Goal: Check status: Check status

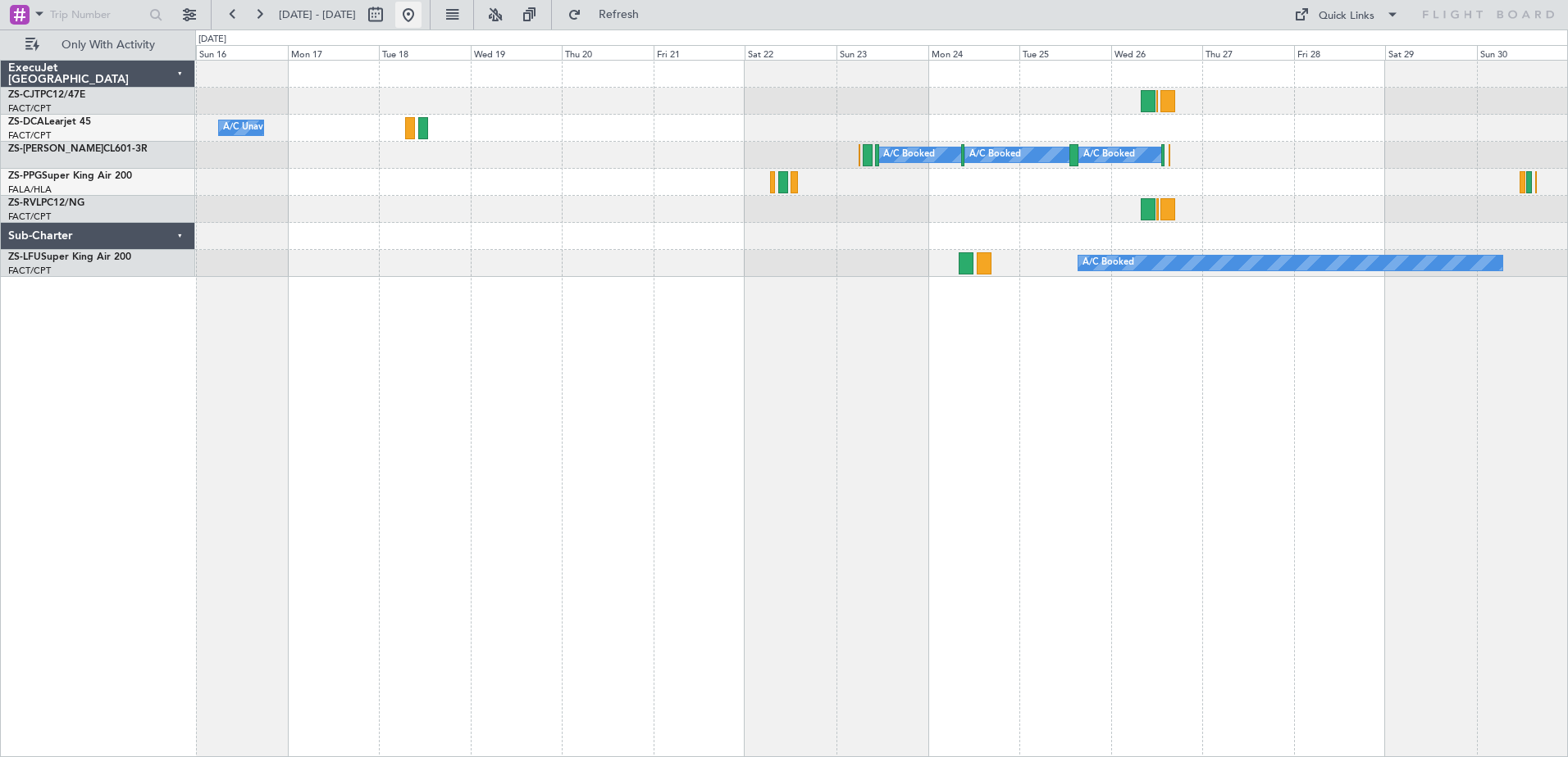
click at [421, 9] on button at bounding box center [408, 15] width 26 height 26
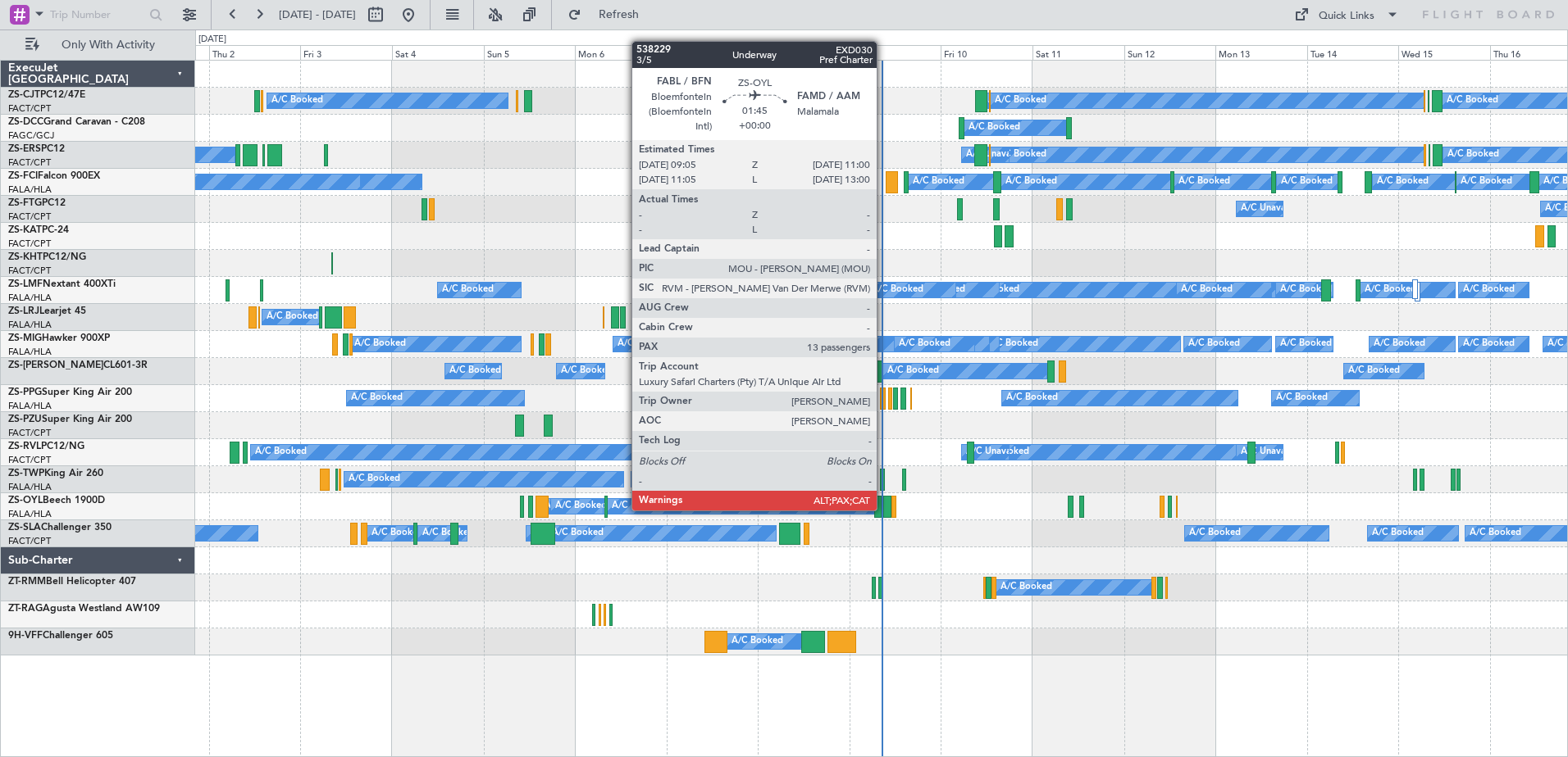
click at [884, 509] on div at bounding box center [886, 507] width 7 height 22
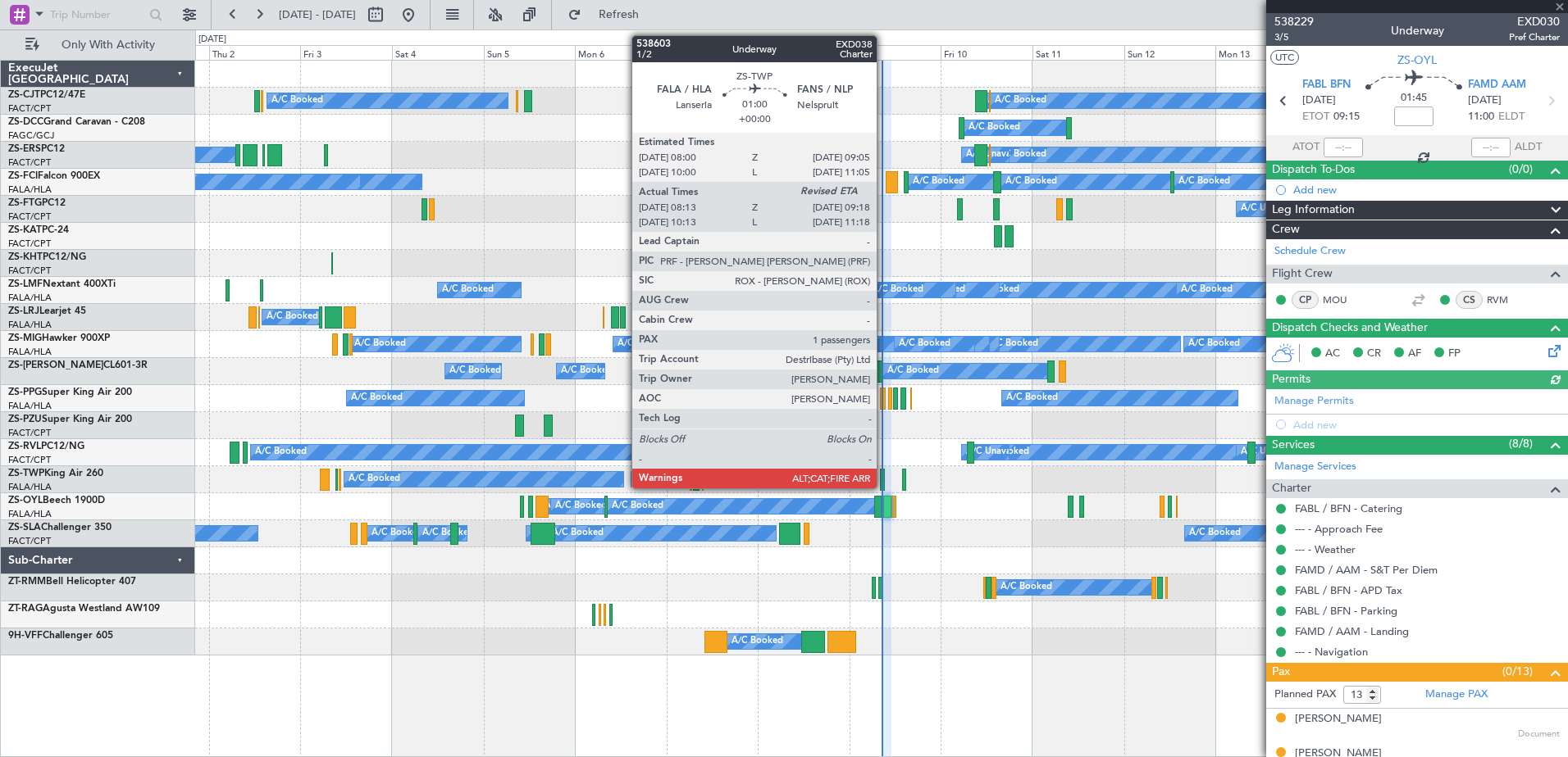
click at [884, 487] on div at bounding box center [881, 480] width 5 height 22
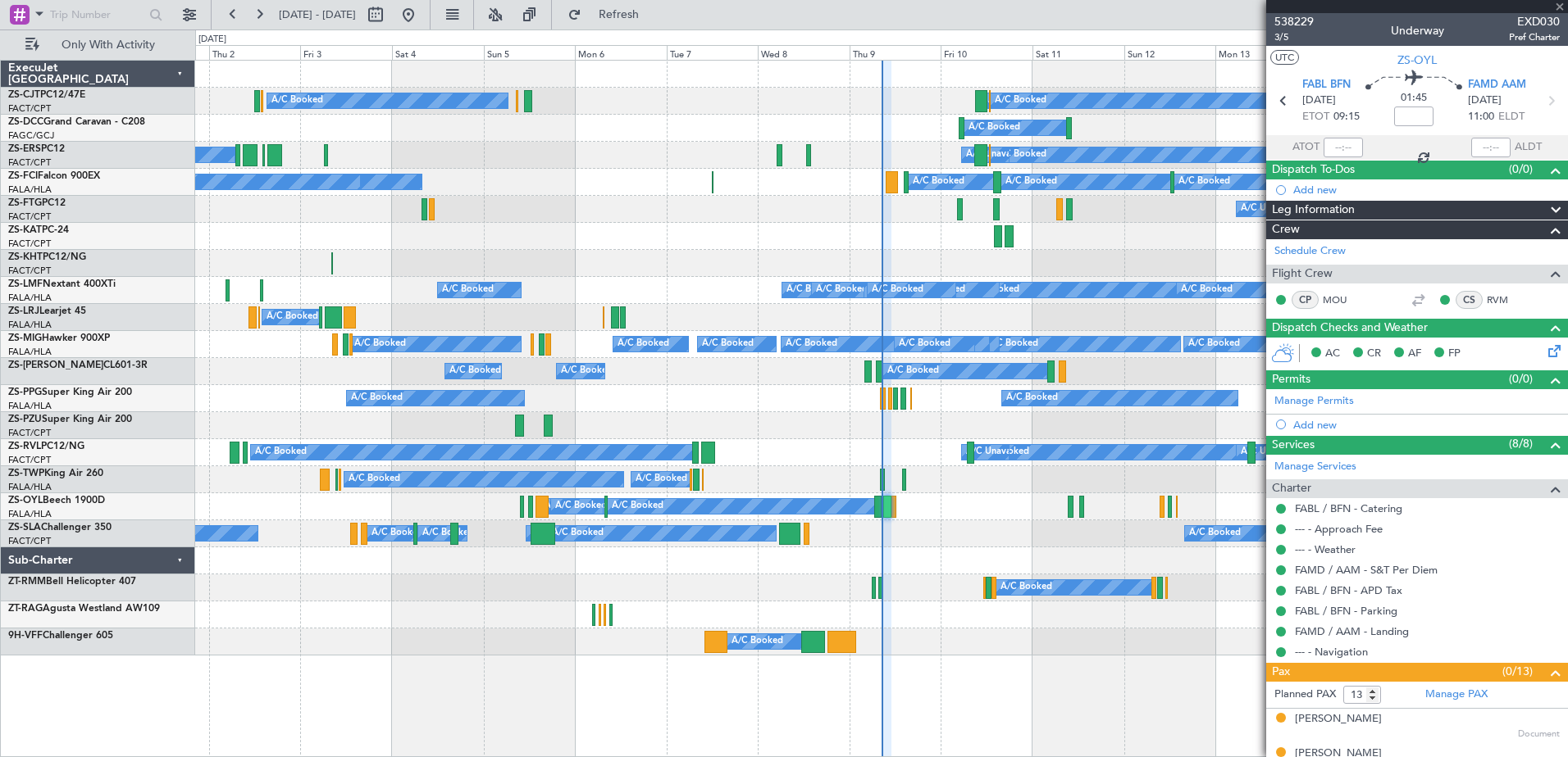
type input "08:13"
type input "1"
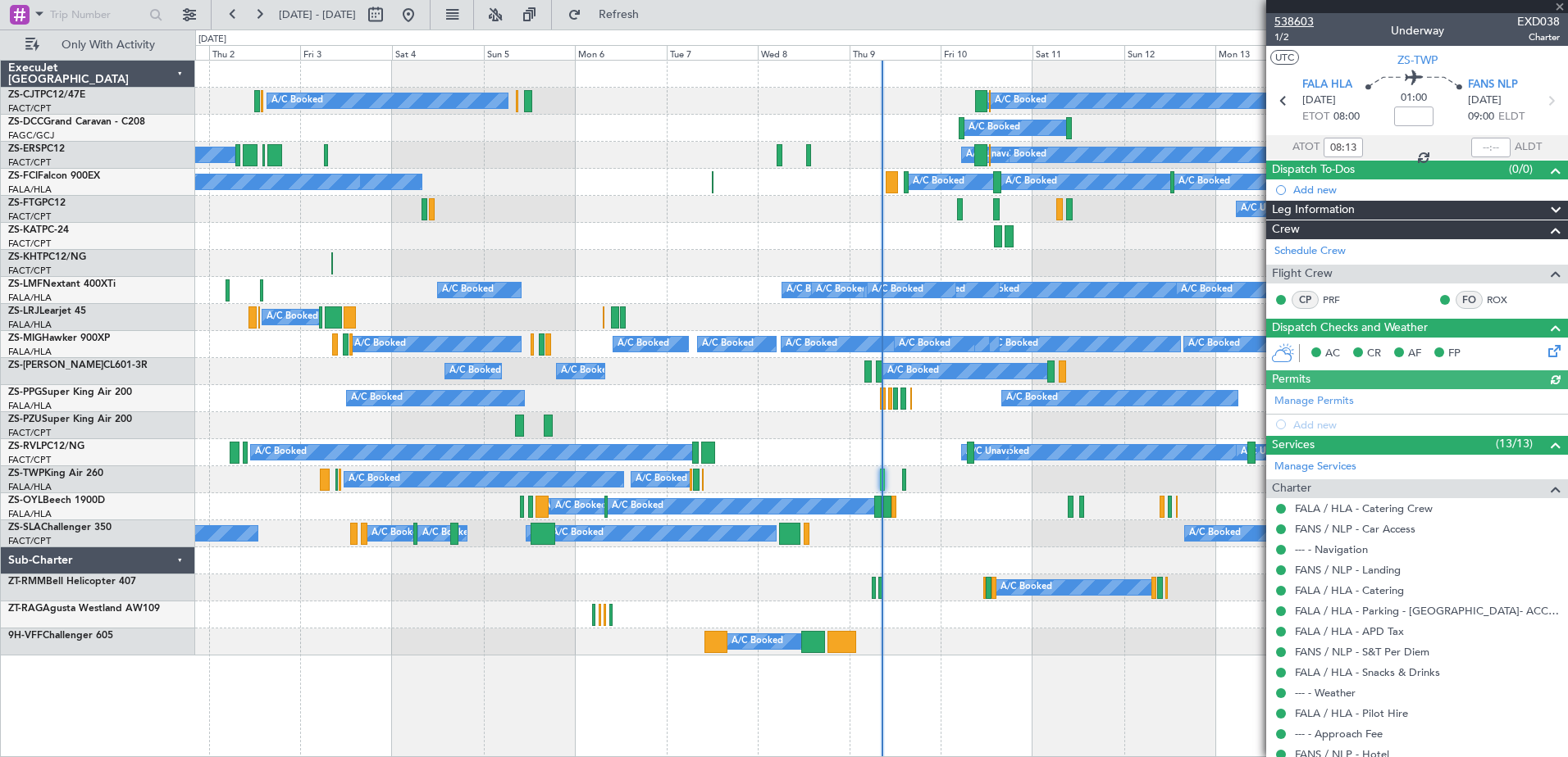
click at [1304, 20] on span "538603" at bounding box center [1294, 21] width 40 height 17
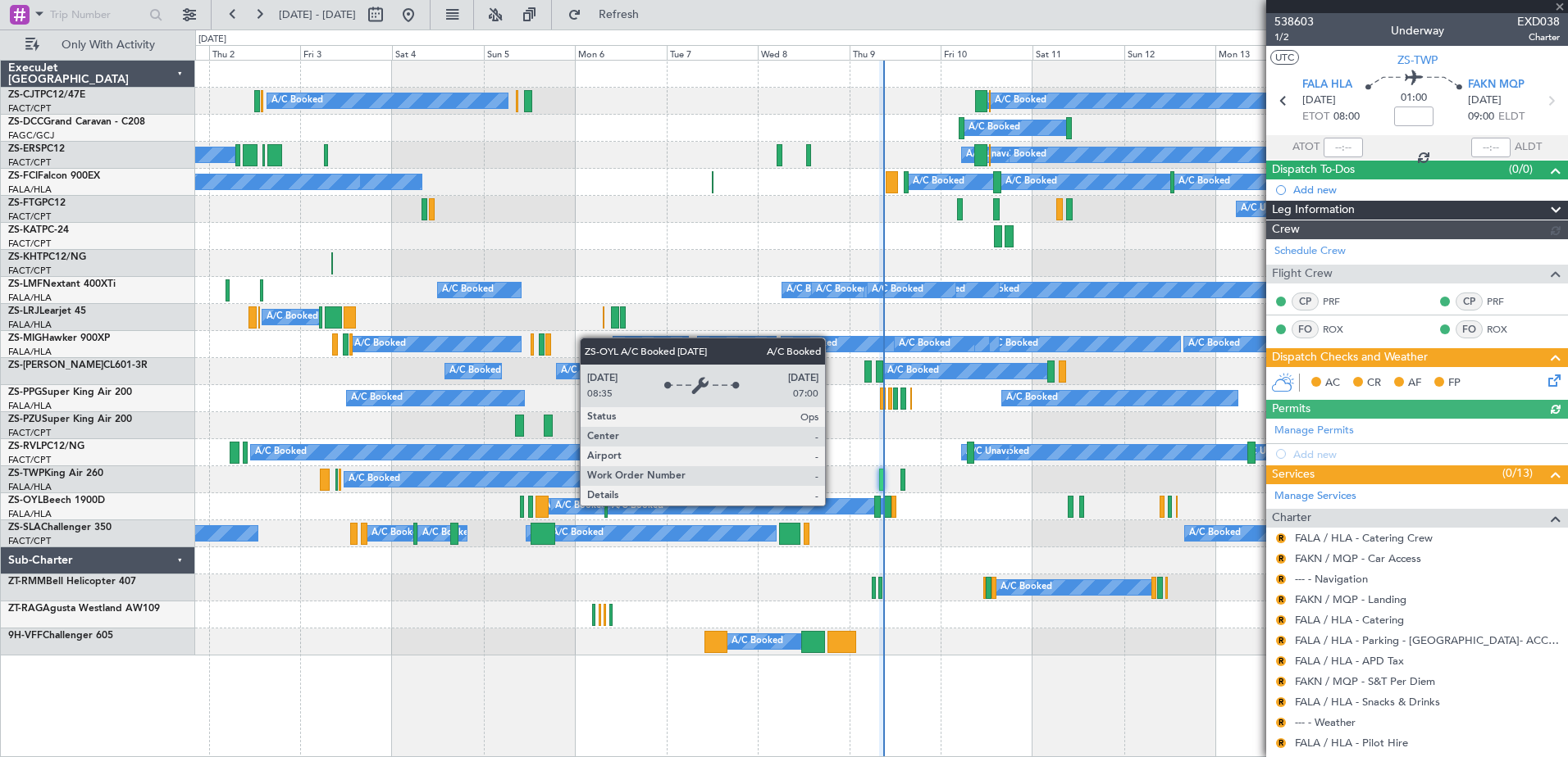
type input "5"
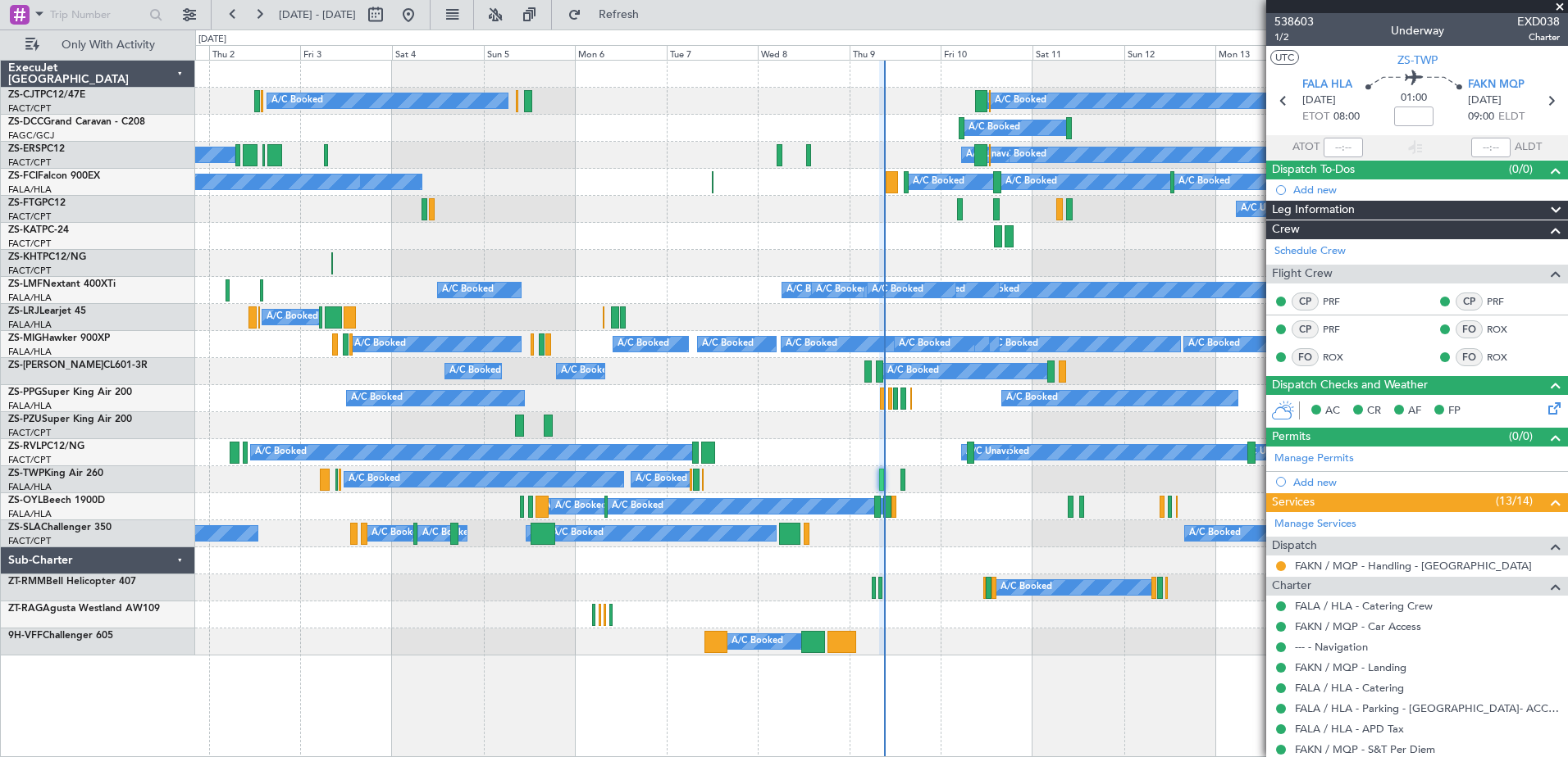
type input "08:12"
type input "09:02"
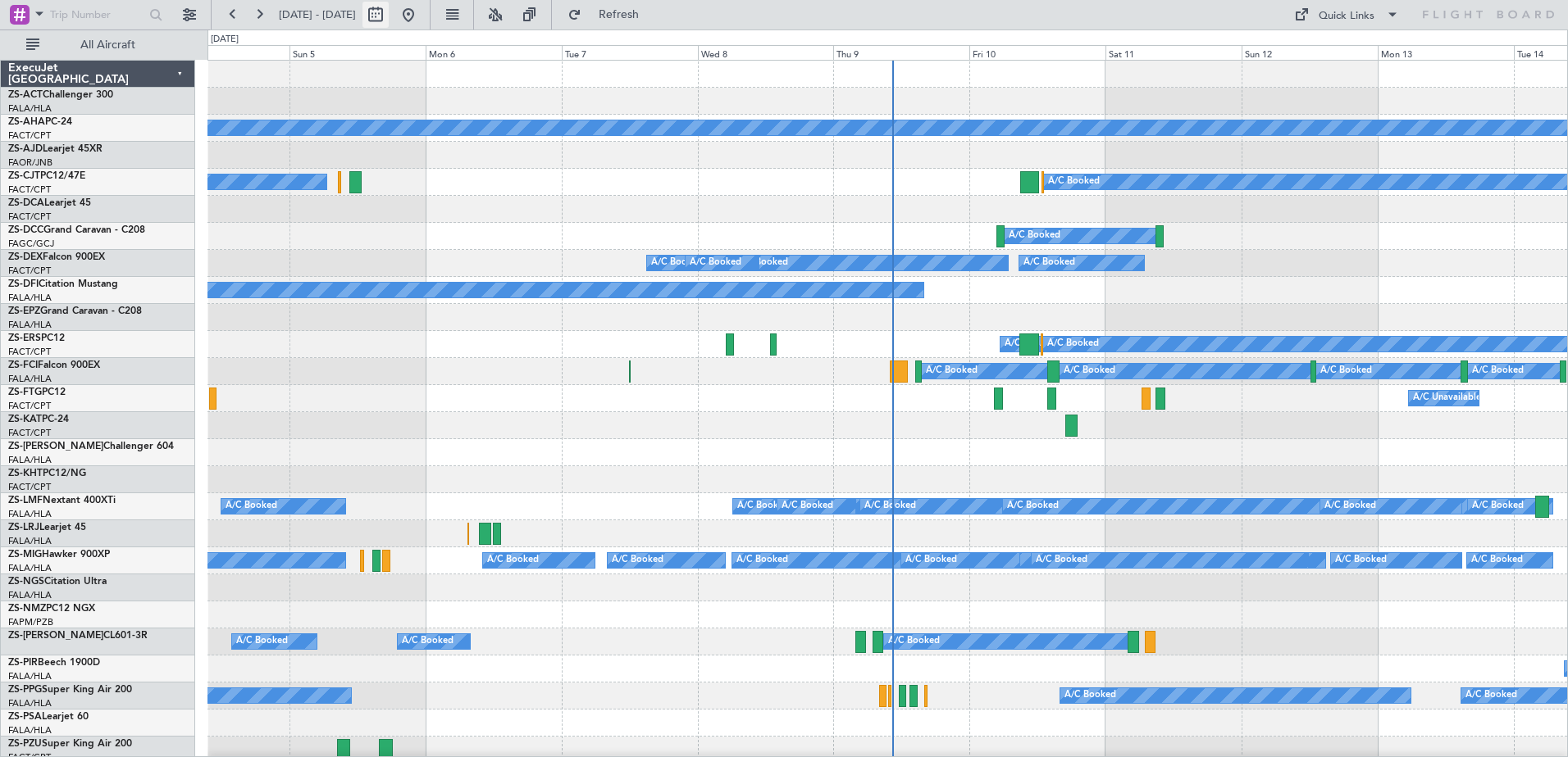
click at [389, 14] on button at bounding box center [376, 15] width 26 height 26
select select "10"
select select "2025"
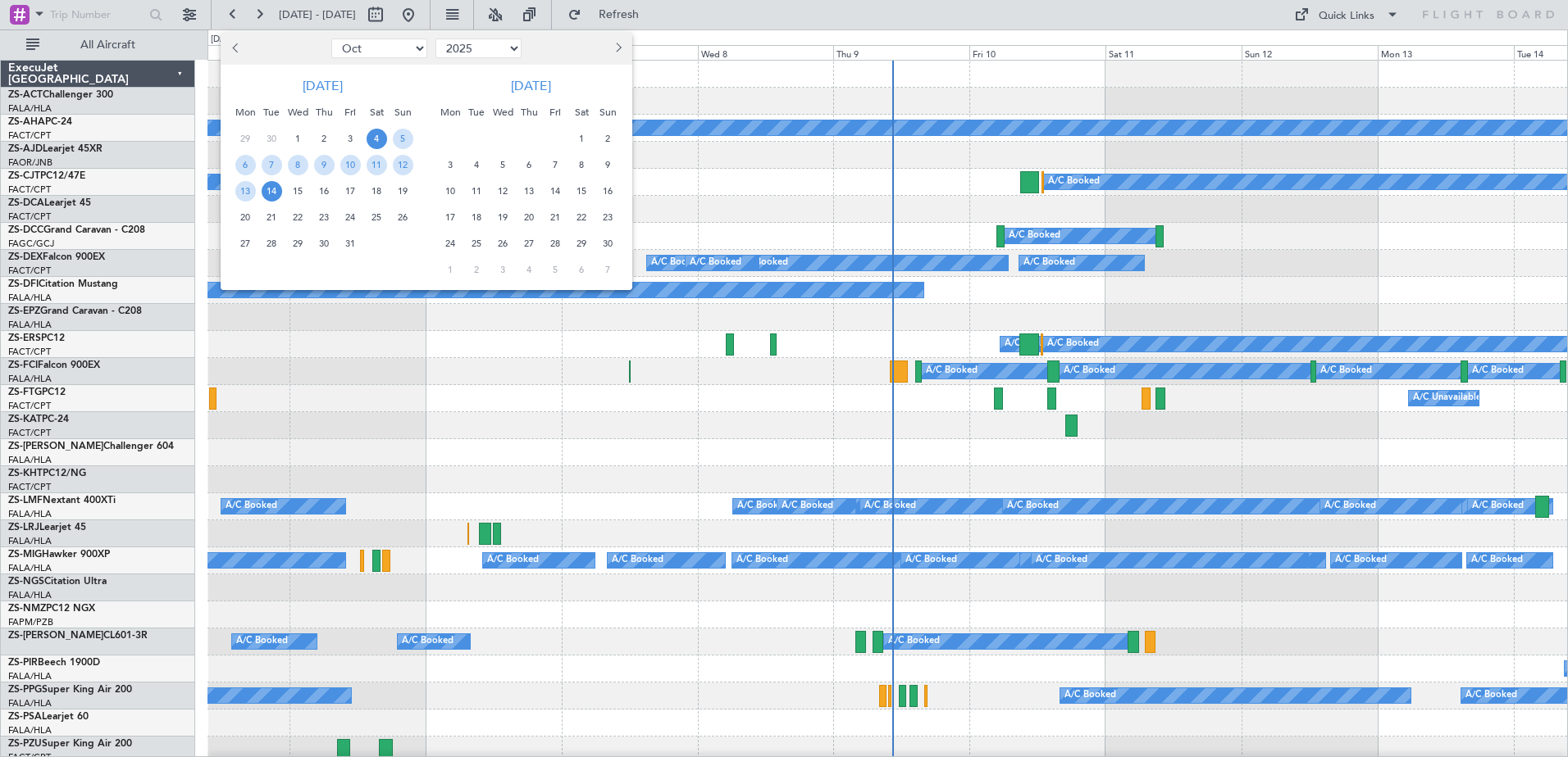
click at [619, 50] on span "Next month" at bounding box center [617, 48] width 10 height 10
click at [529, 167] on span "8" at bounding box center [529, 165] width 21 height 21
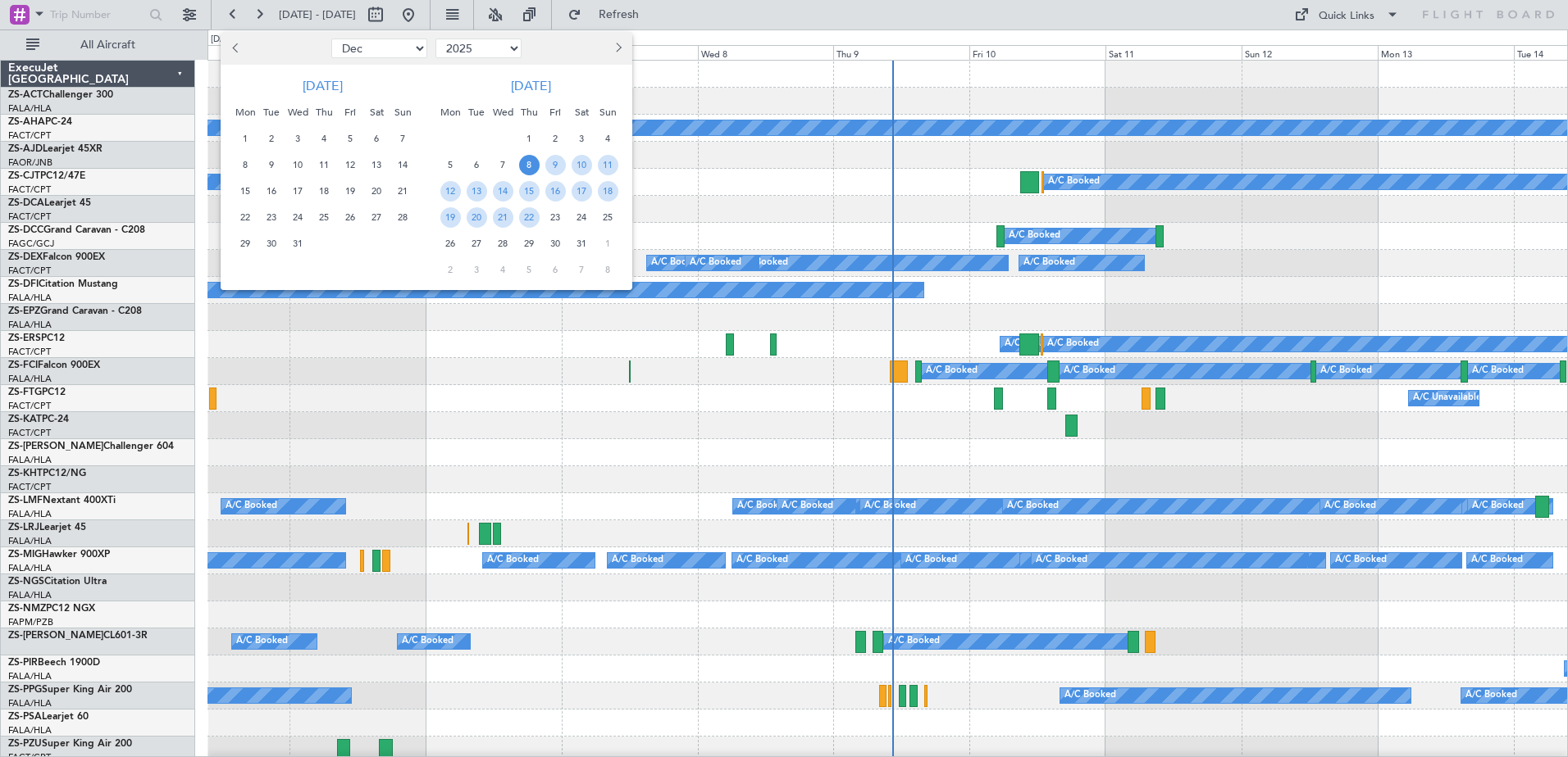
click at [529, 167] on span "8" at bounding box center [529, 165] width 21 height 21
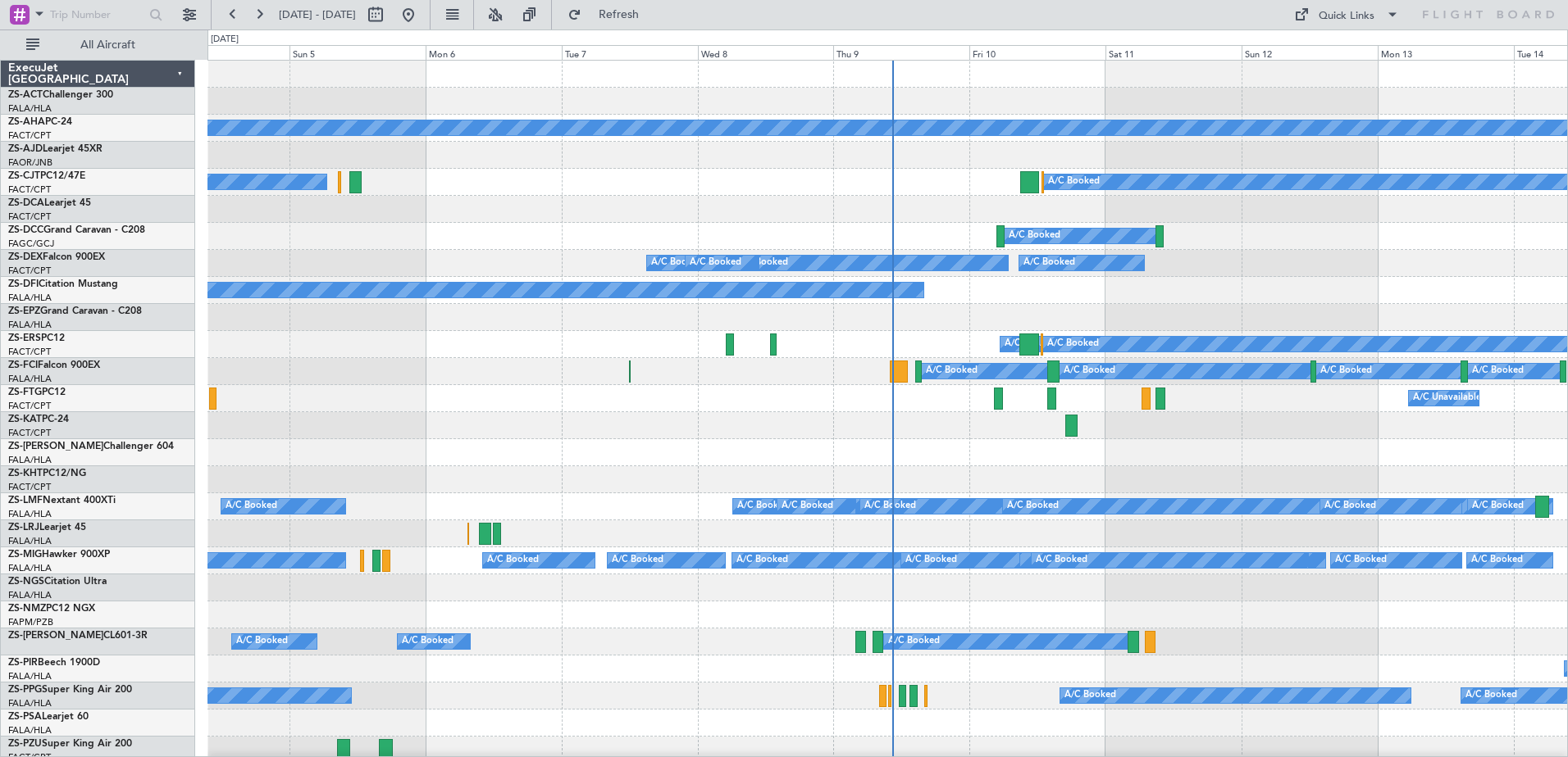
select select "1"
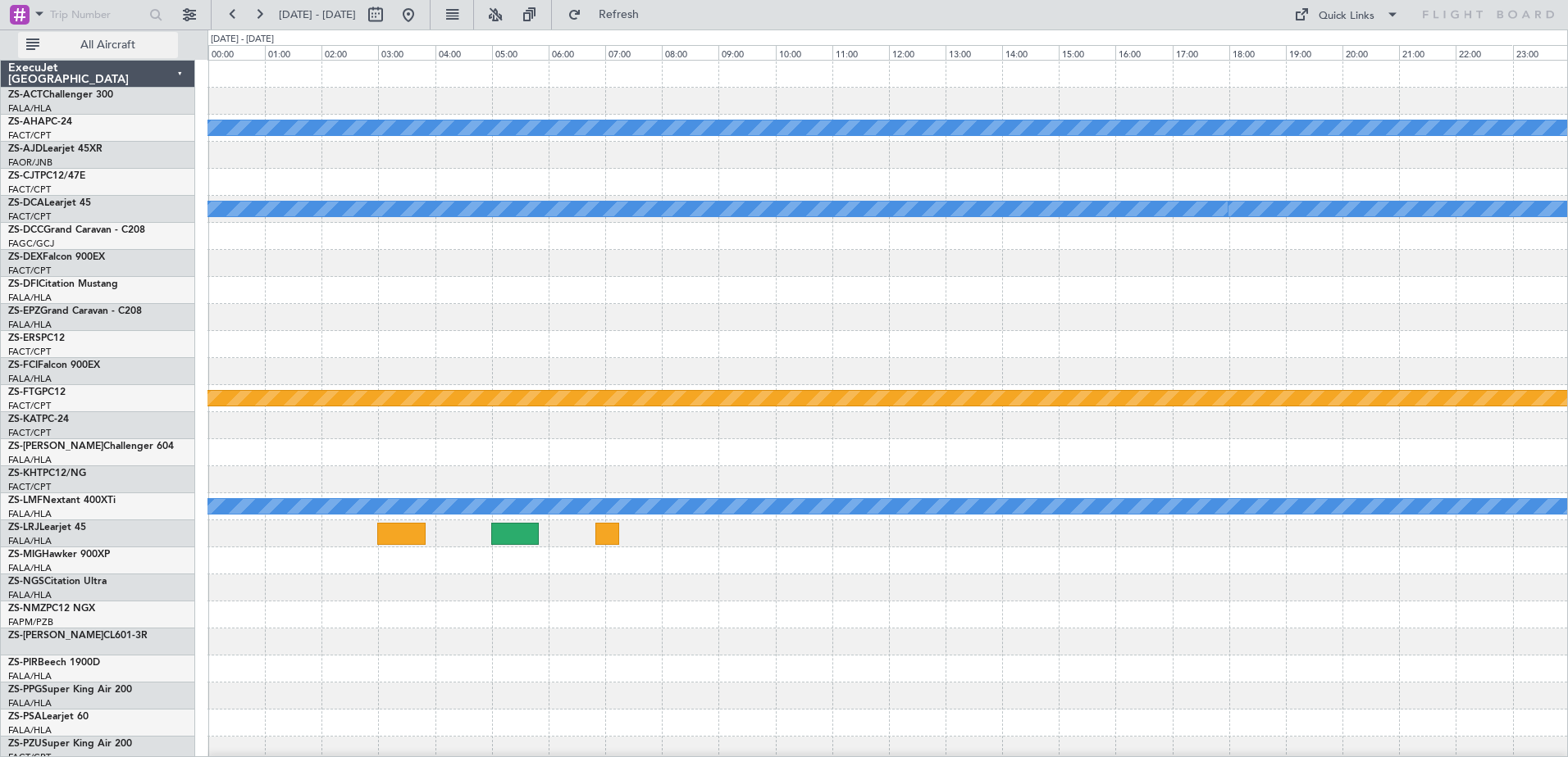
click at [92, 45] on span "All Aircraft" at bounding box center [107, 46] width 130 height 12
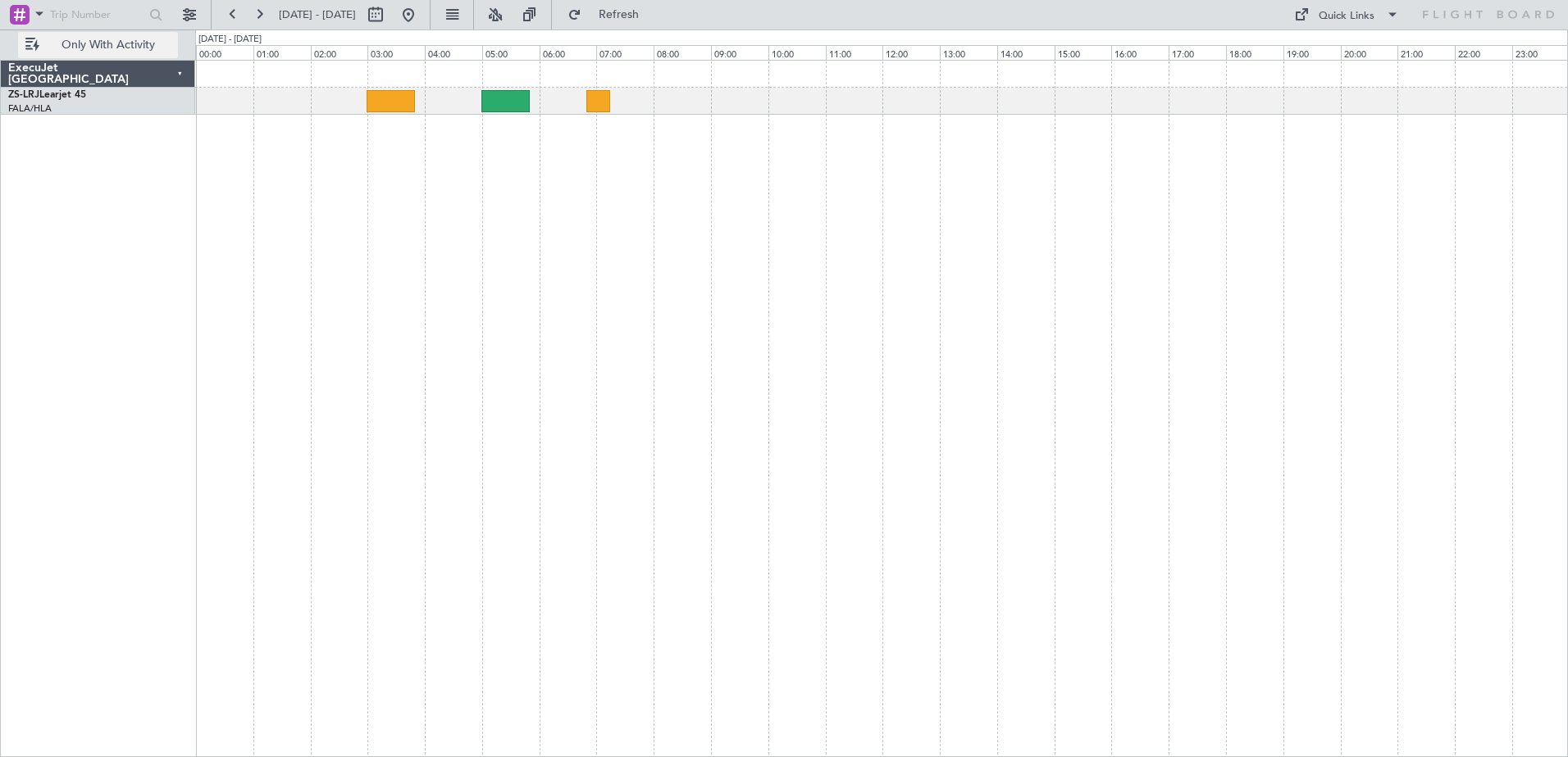
click at [129, 40] on span "Only With Activity" at bounding box center [107, 46] width 130 height 12
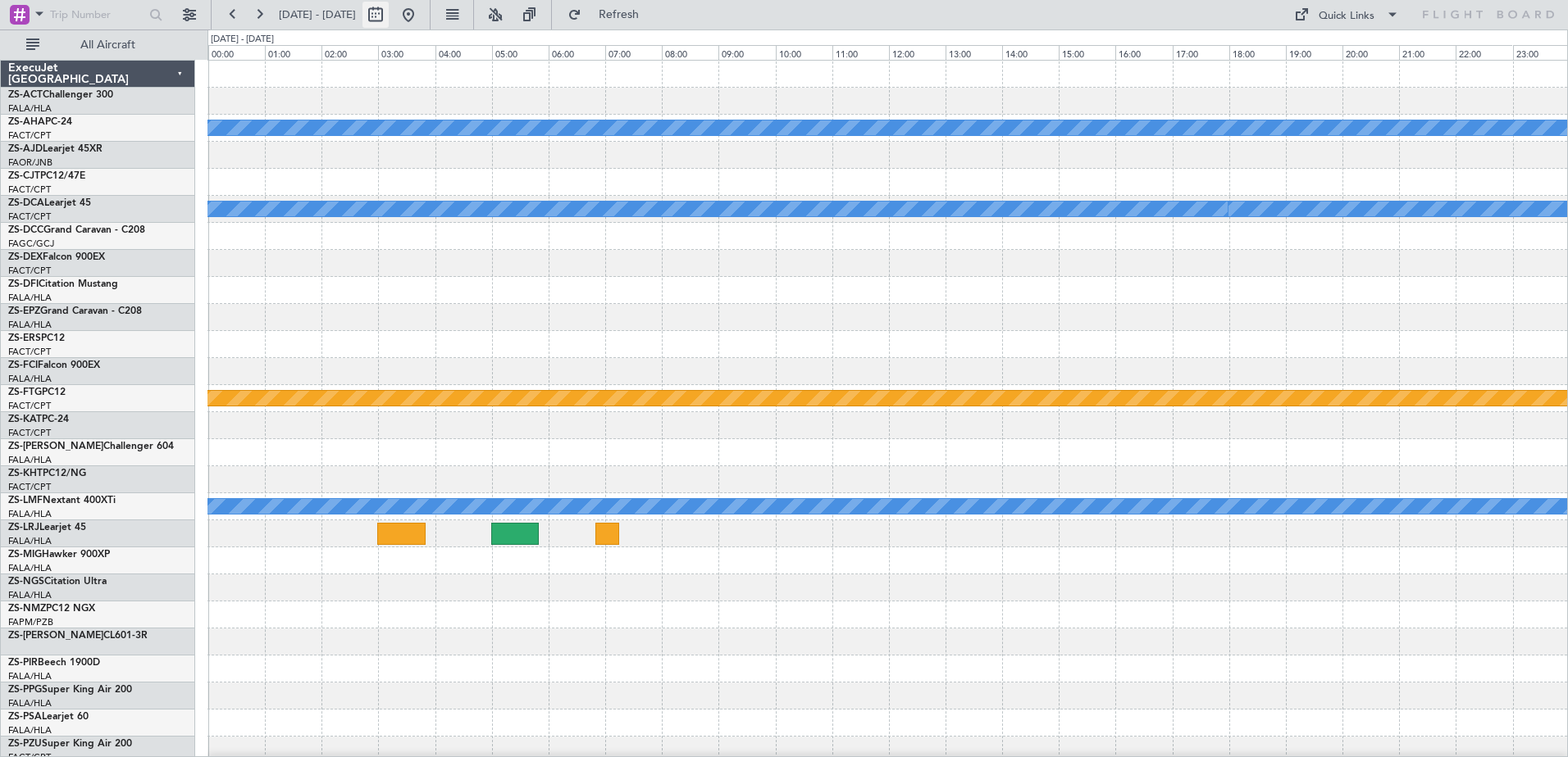
click at [389, 19] on button at bounding box center [376, 15] width 26 height 26
select select "2026"
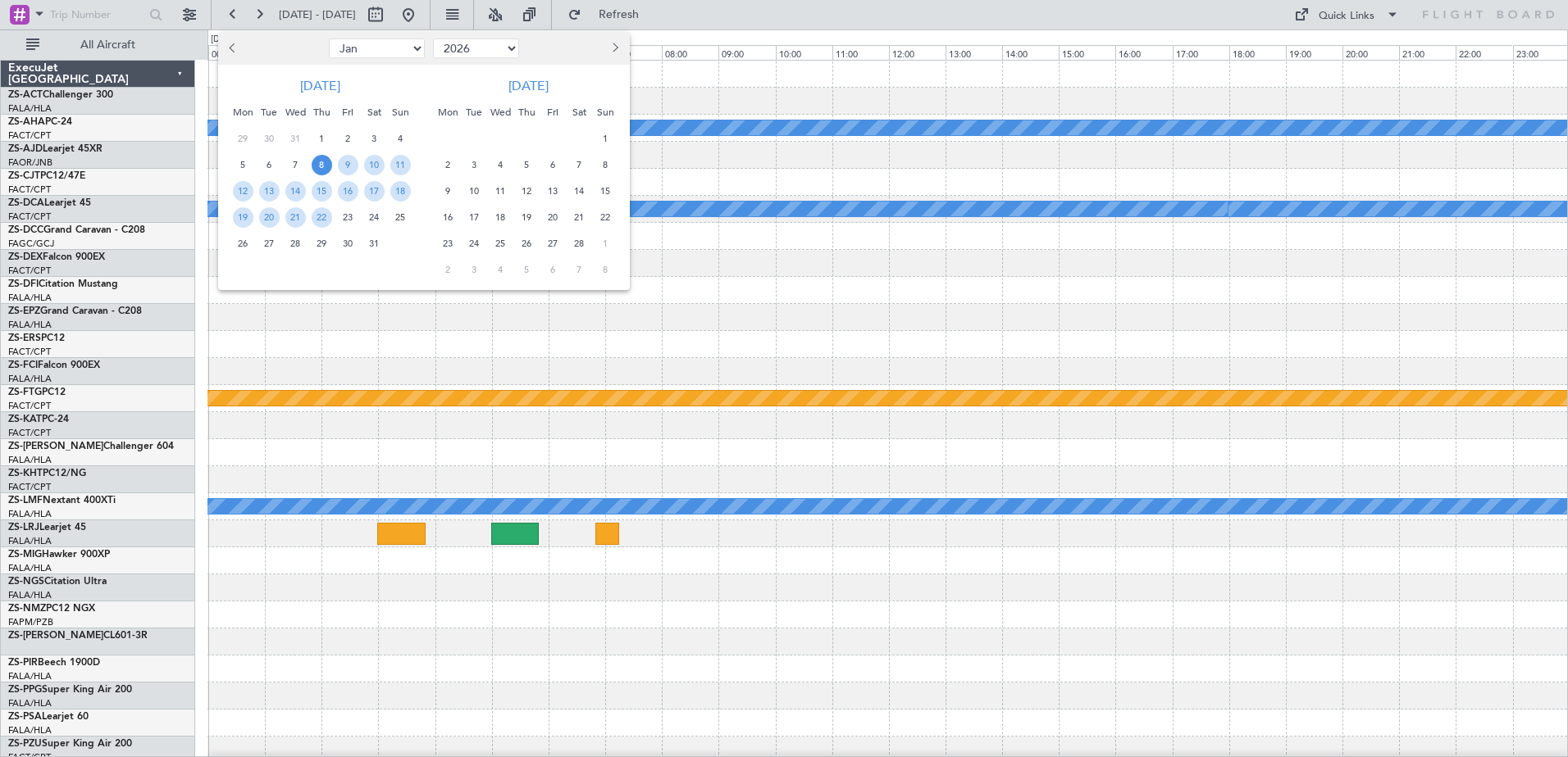
click at [239, 50] on button "Previous month" at bounding box center [234, 48] width 18 height 26
select select "12"
select select "2025"
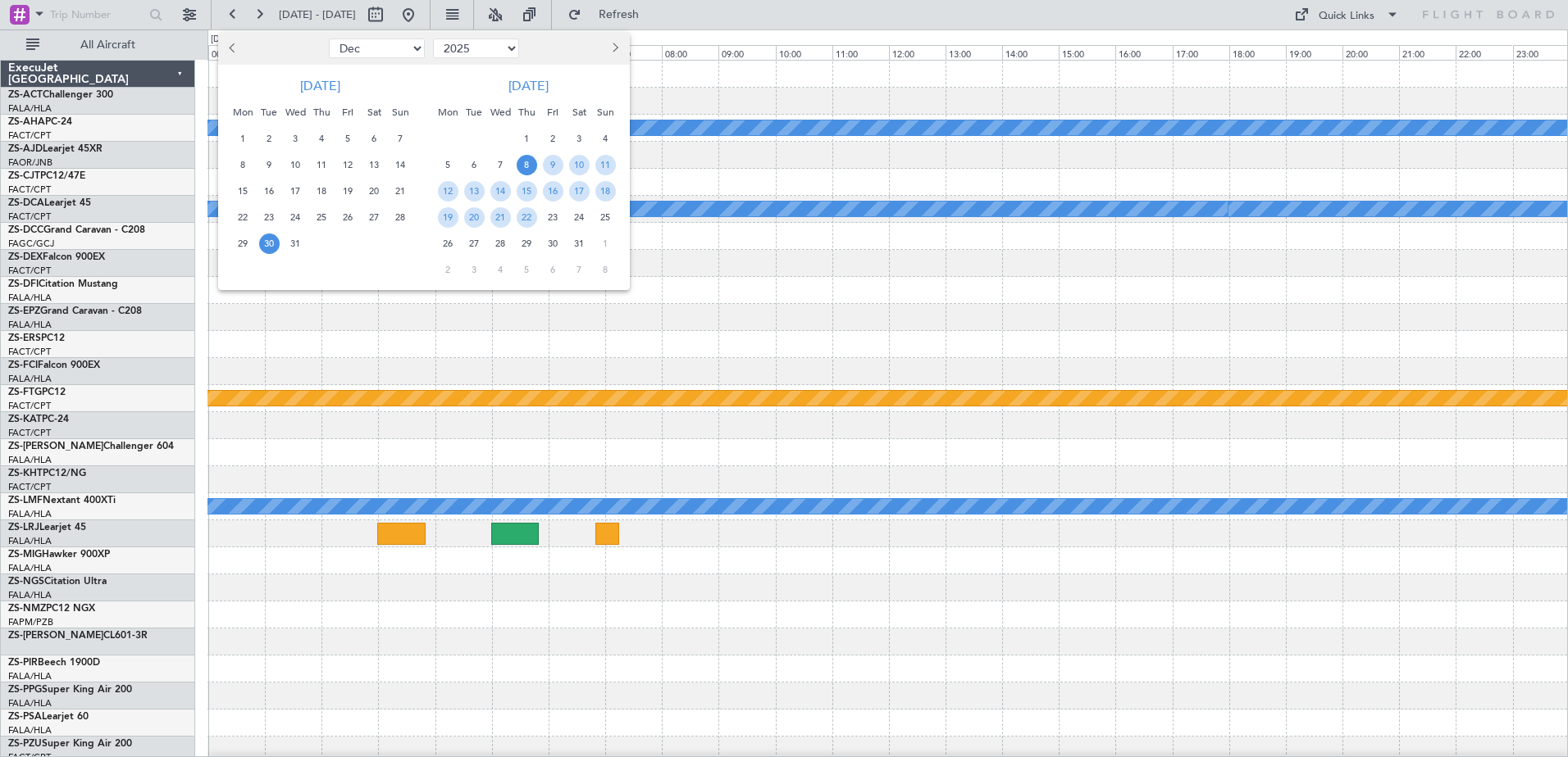
click at [271, 247] on span "30" at bounding box center [269, 243] width 21 height 21
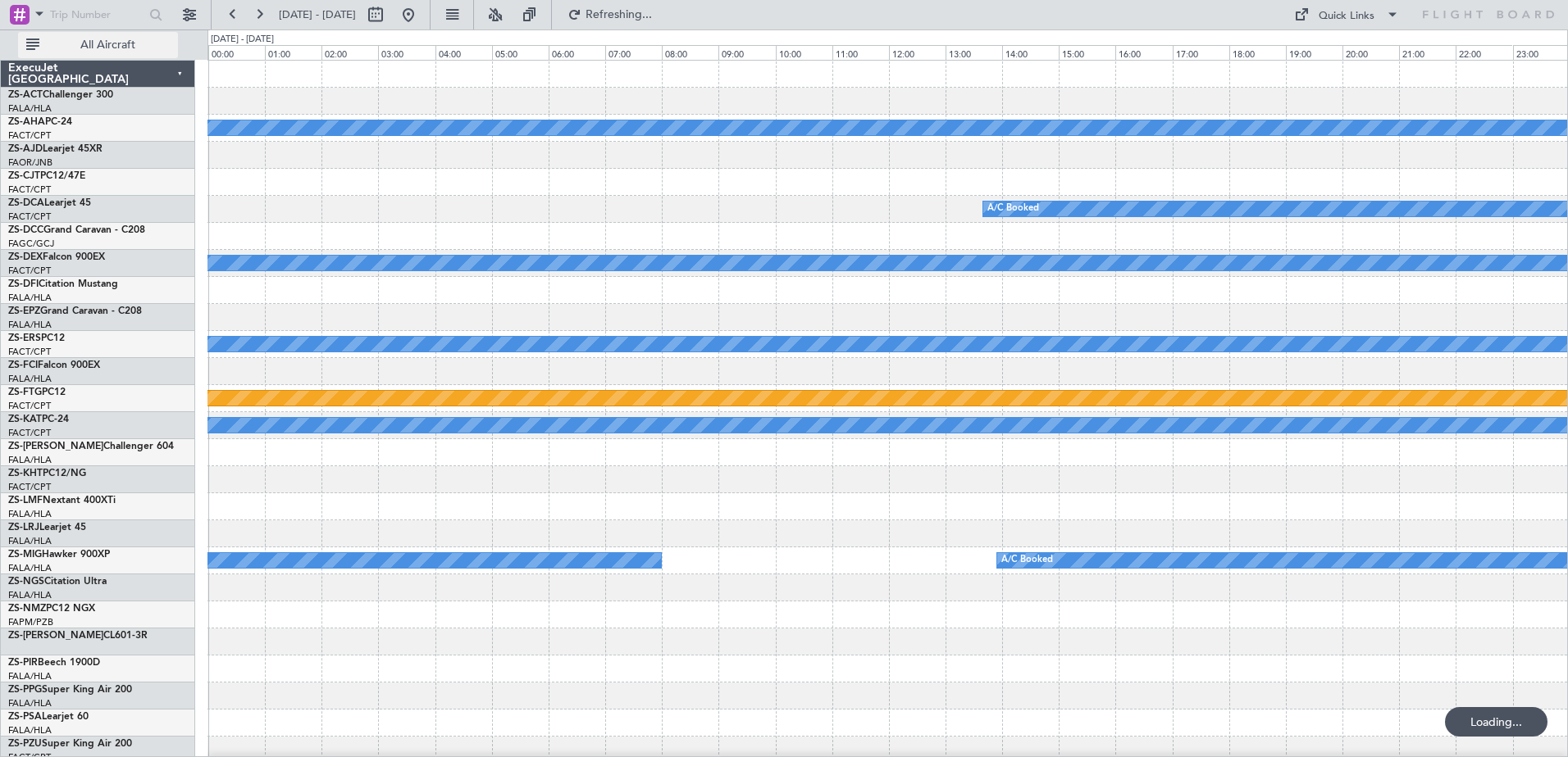
drag, startPoint x: 271, startPoint y: 247, endPoint x: 153, endPoint y: 43, distance: 235.7
click at [153, 43] on span "All Aircraft" at bounding box center [107, 46] width 130 height 12
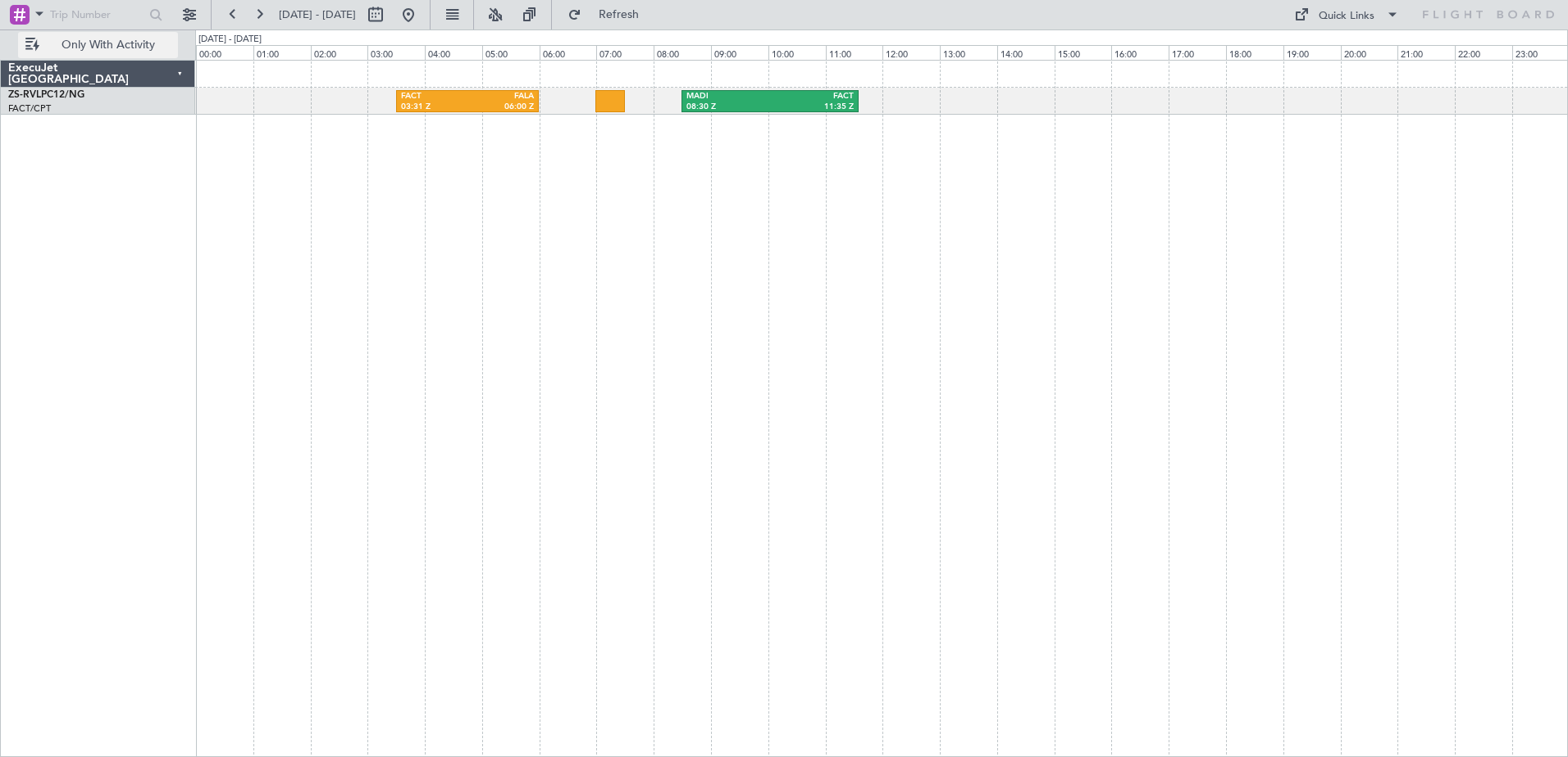
click at [144, 45] on span "Only With Activity" at bounding box center [107, 46] width 130 height 12
